Goal: Contribute content: Add original content to the website for others to see

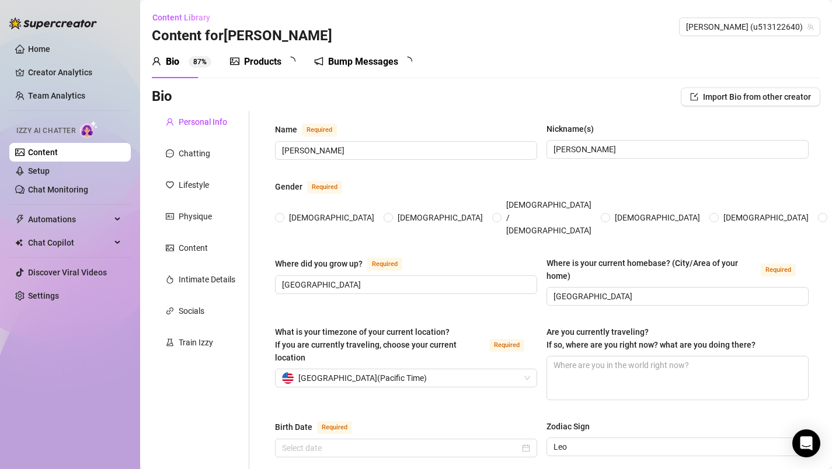
radio input "true"
type input "[DATE]"
click at [249, 58] on div "Products" at bounding box center [262, 62] width 37 height 14
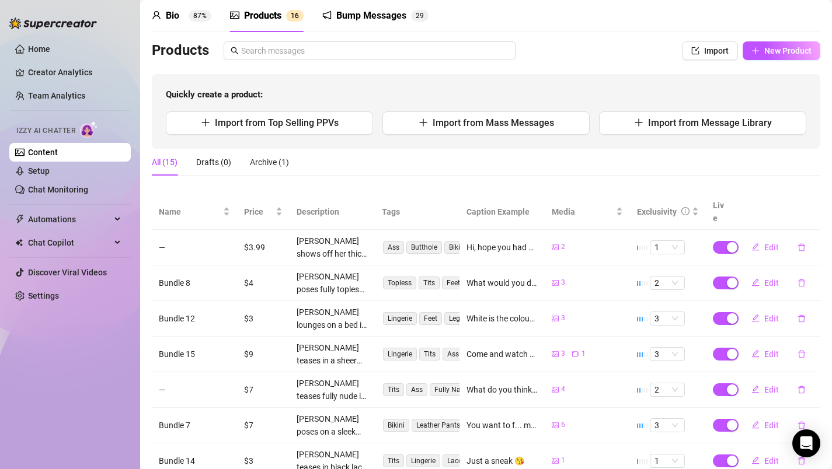
scroll to position [217, 0]
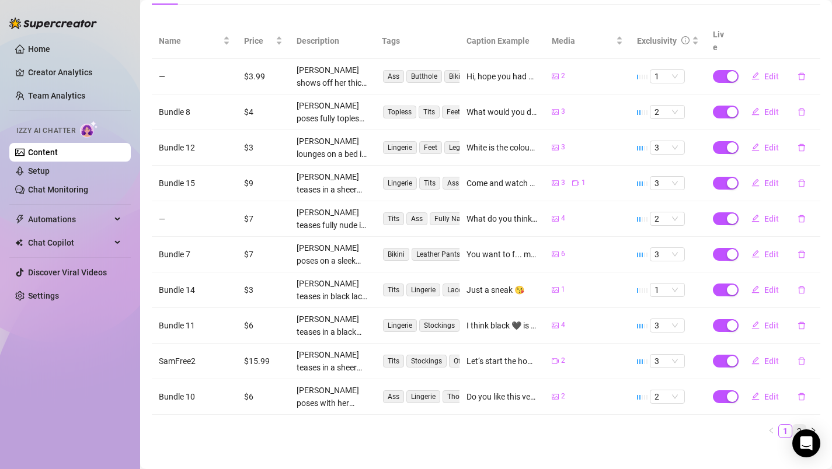
click at [795, 425] on link "2" at bounding box center [799, 431] width 13 height 13
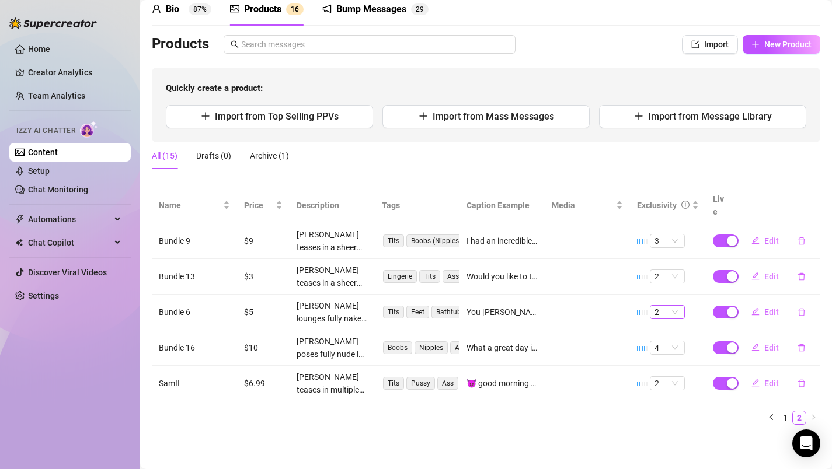
scroll to position [39, 0]
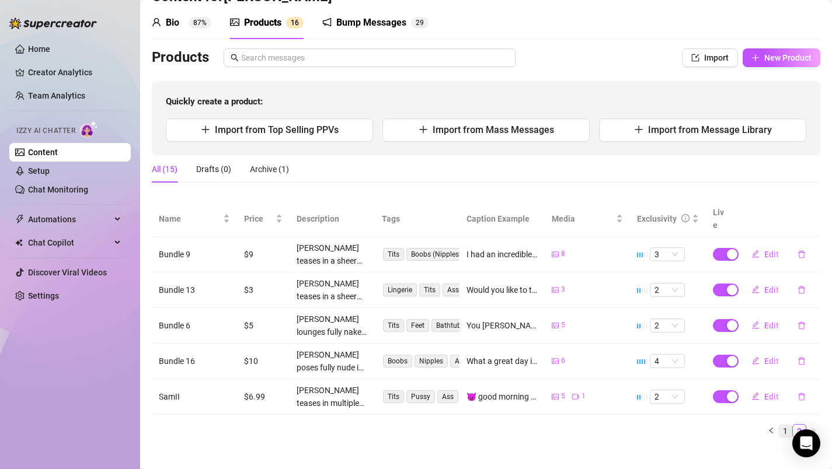
click at [779, 425] on link "1" at bounding box center [785, 431] width 13 height 13
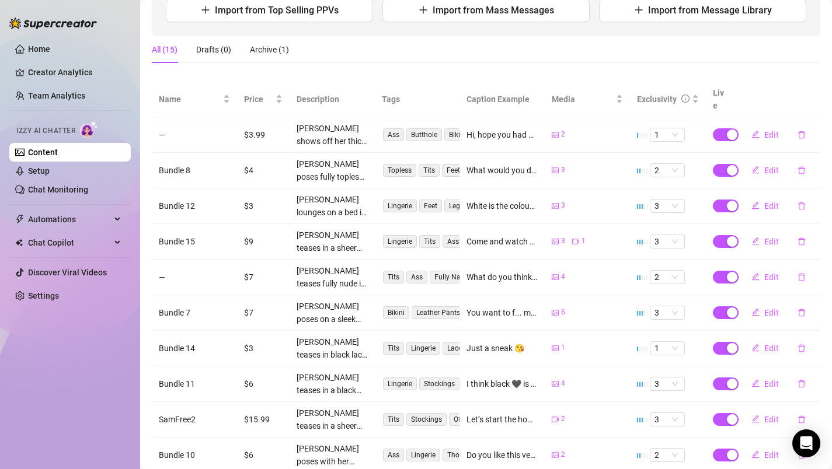
scroll to position [217, 0]
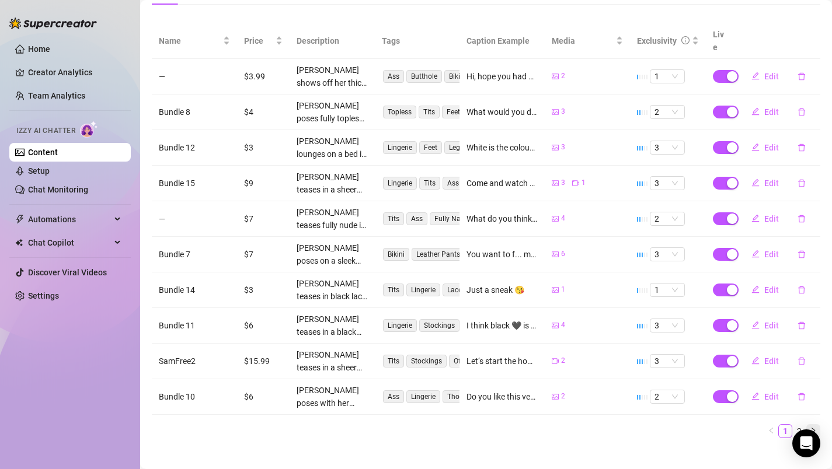
click at [808, 424] on button "button" at bounding box center [813, 431] width 14 height 14
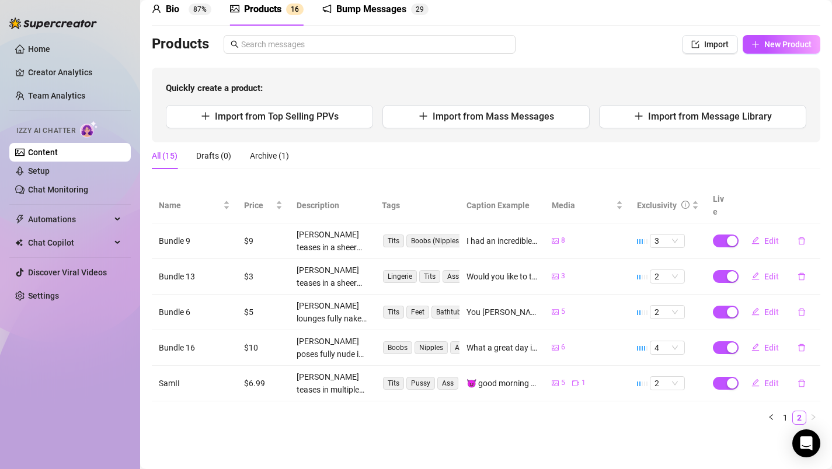
scroll to position [39, 0]
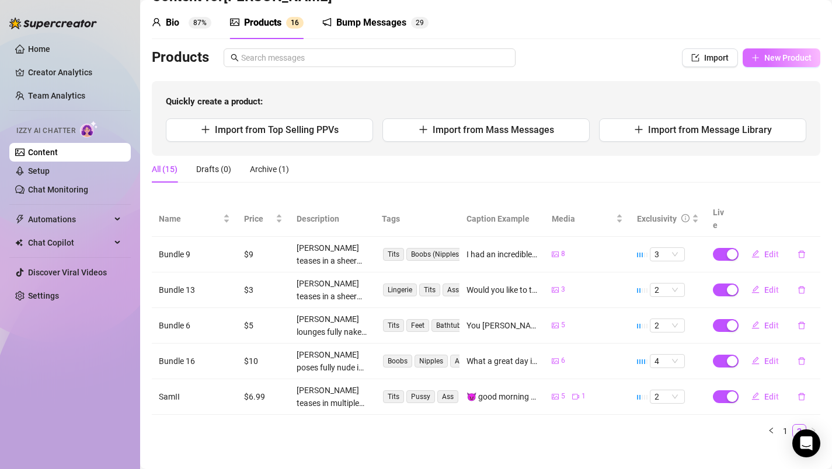
click at [764, 57] on span "New Product" at bounding box center [787, 57] width 47 height 9
type textarea "Type your message here..."
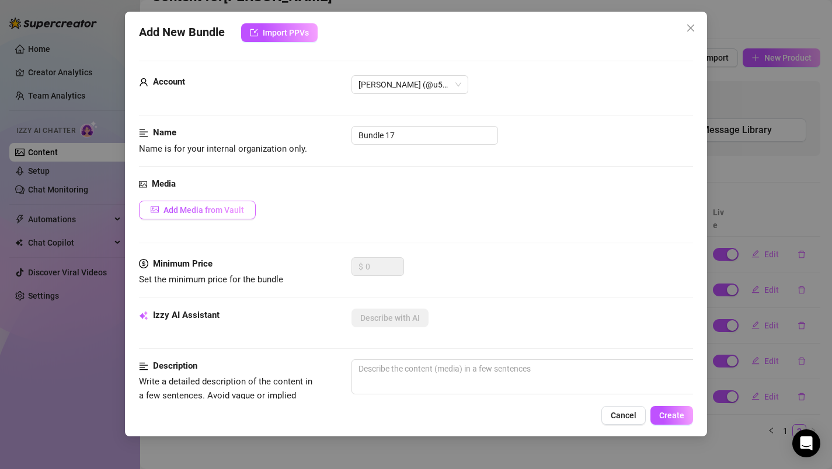
click at [243, 207] on button "Add Media from Vault" at bounding box center [197, 210] width 117 height 19
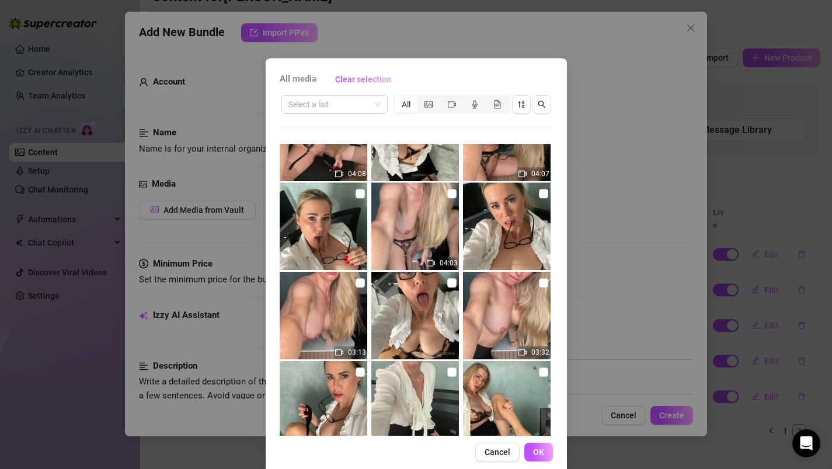
scroll to position [0, 0]
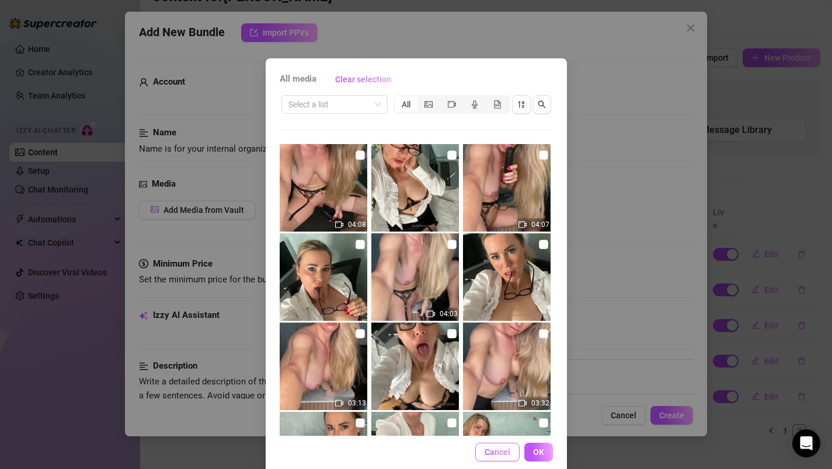
click at [487, 448] on span "Cancel" at bounding box center [497, 452] width 26 height 9
